Goal: Communication & Community: Answer question/provide support

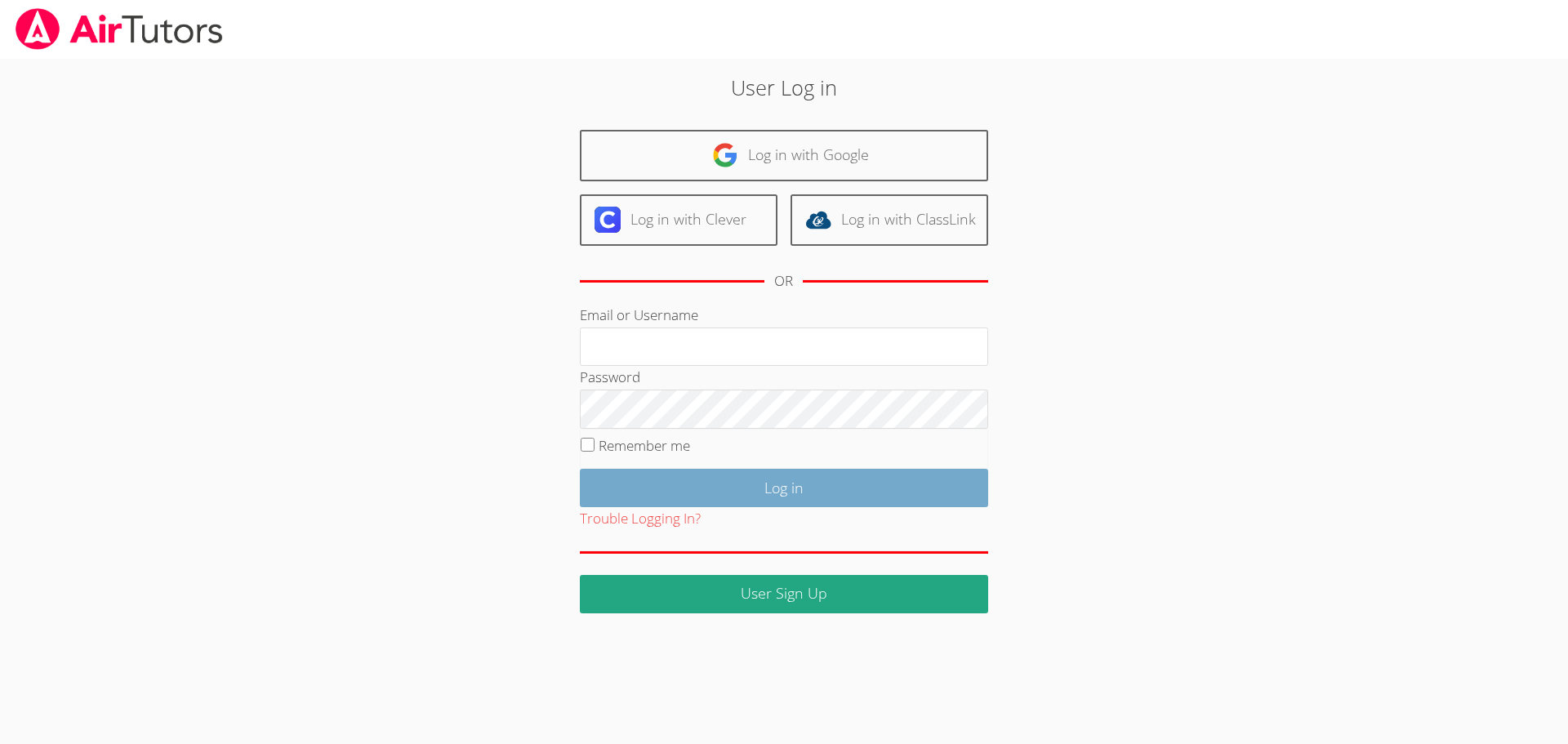
type input "jcarballo@bhusd.com"
click at [770, 486] on input "Log in" at bounding box center [784, 488] width 408 height 38
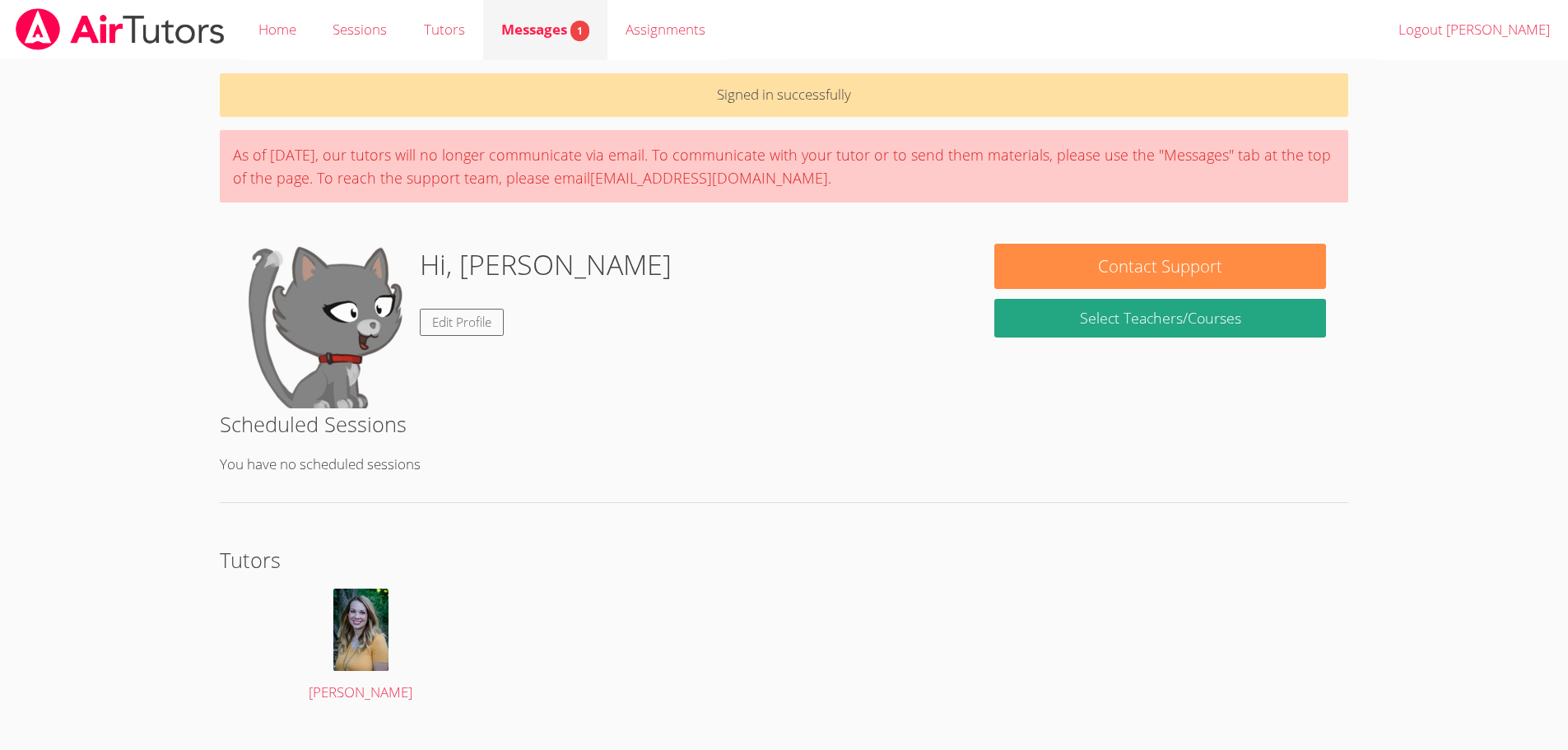
click at [528, 18] on div "Messages 1" at bounding box center [545, 30] width 88 height 24
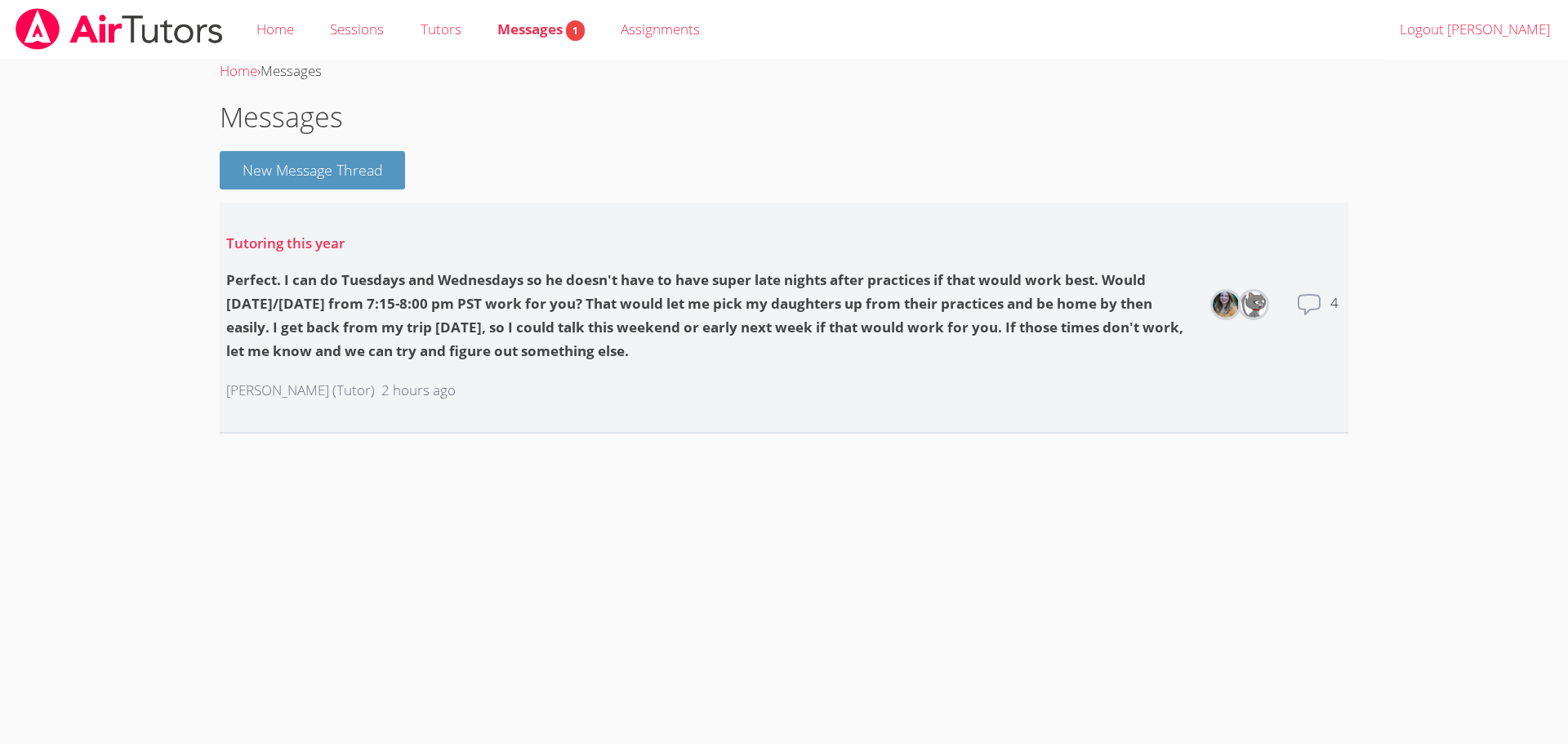
click at [1311, 309] on icon at bounding box center [1310, 305] width 22 height 20
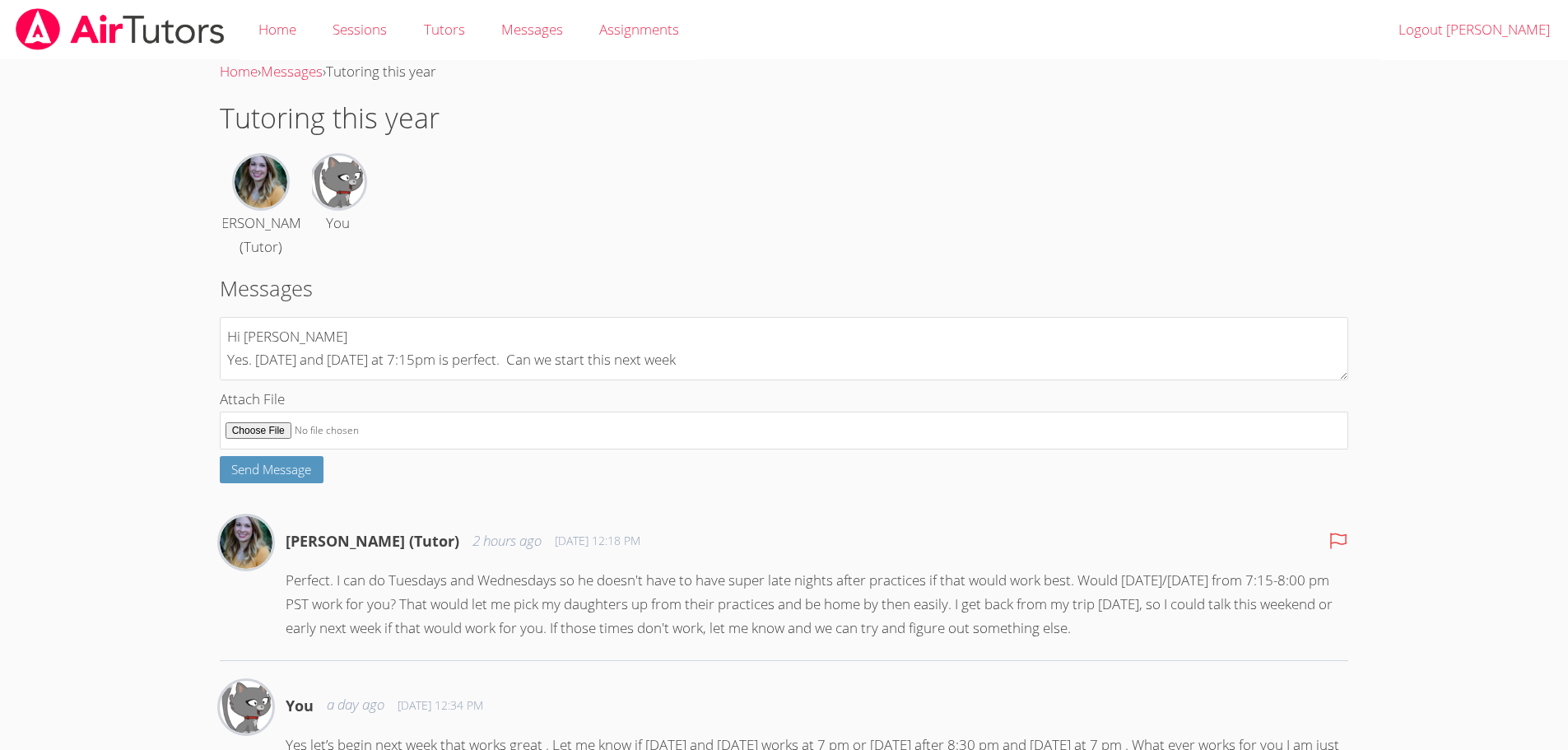
scroll to position [14, 0]
type textarea "Hi [PERSON_NAME] Yes. [DATE] and [DATE] at 7:15pm is perfect. Can we start this…"
click at [270, 478] on span "Send Message" at bounding box center [271, 469] width 80 height 17
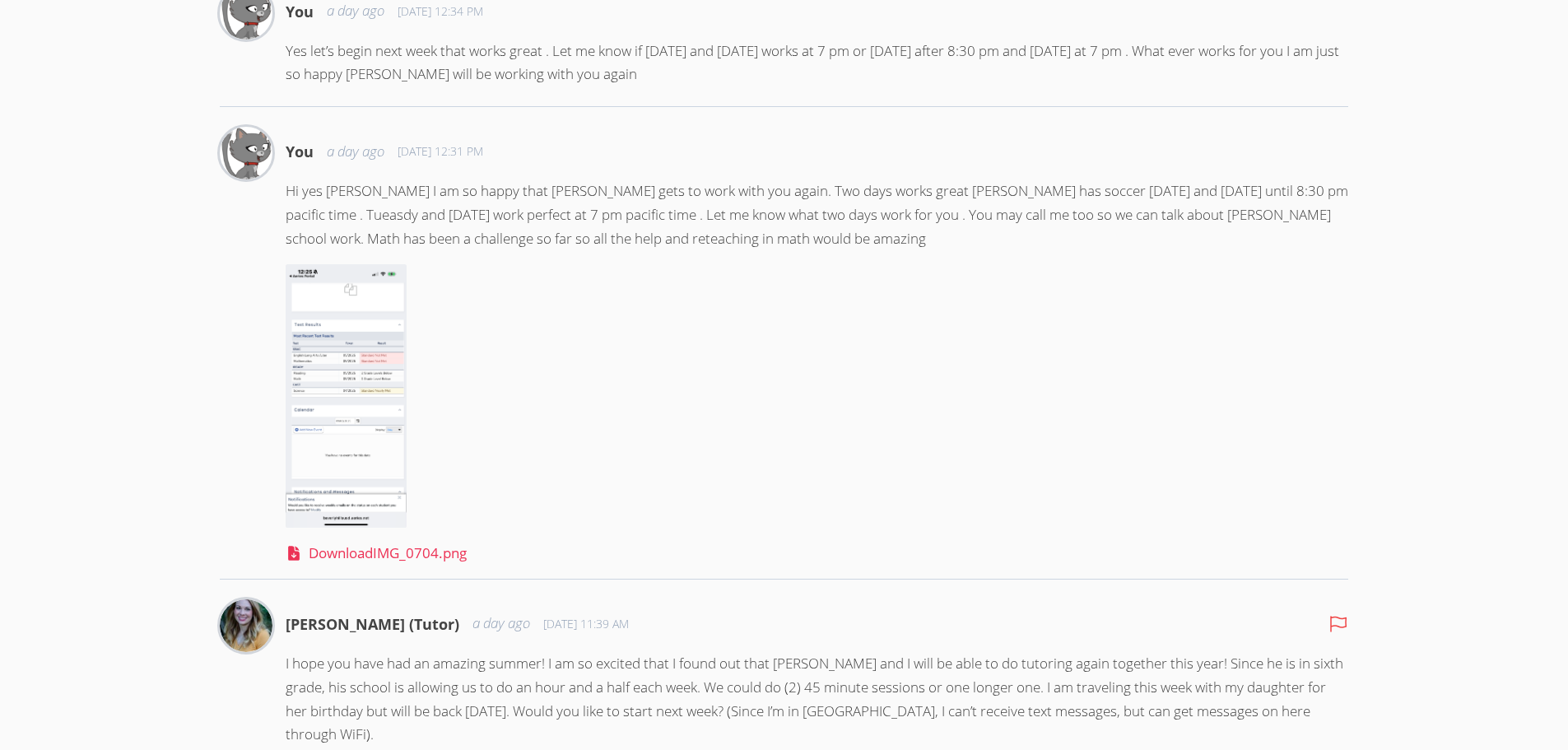
scroll to position [824, 0]
